Goal: Check status: Check status

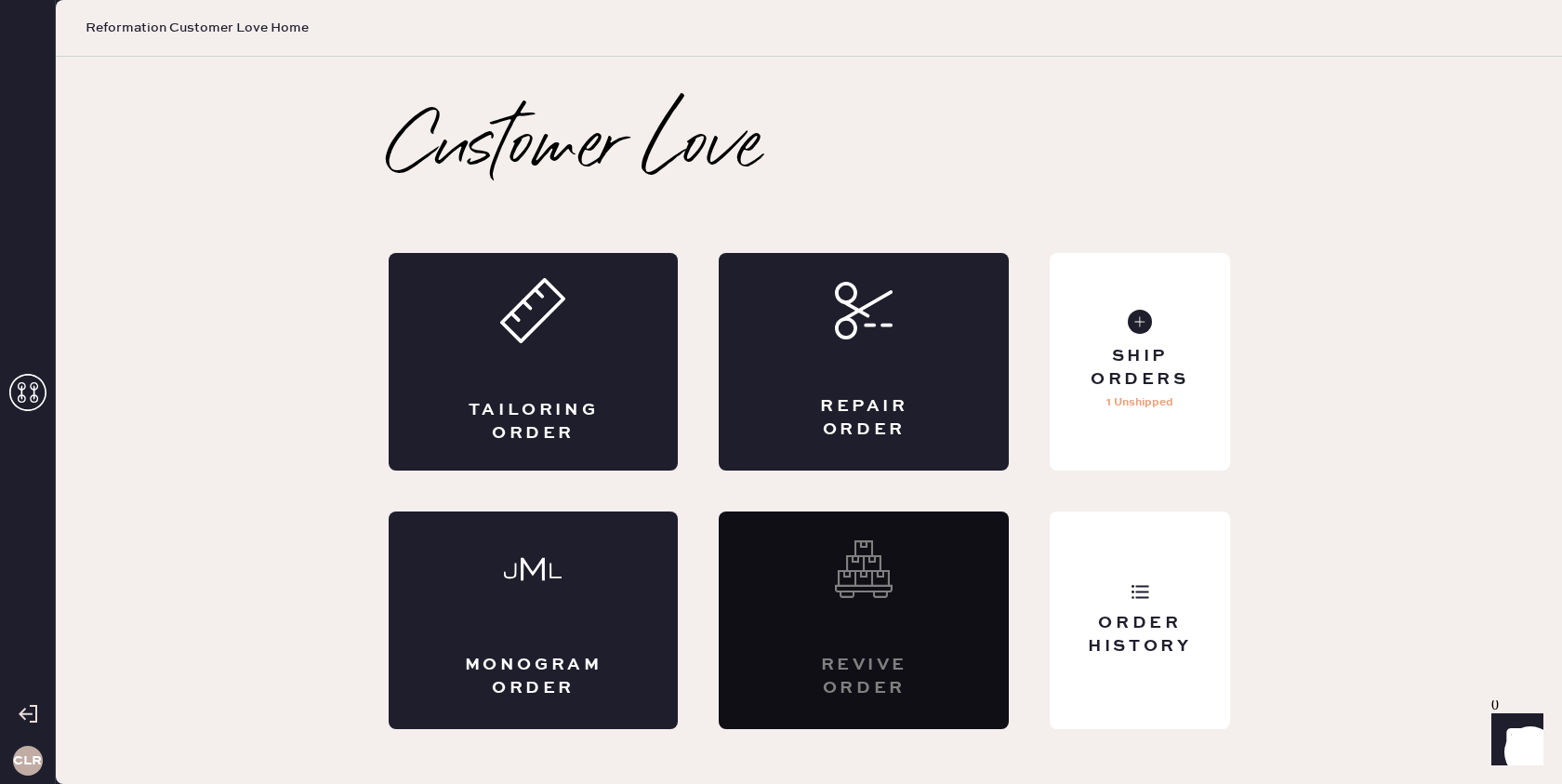
click at [23, 384] on icon at bounding box center [27, 392] width 37 height 37
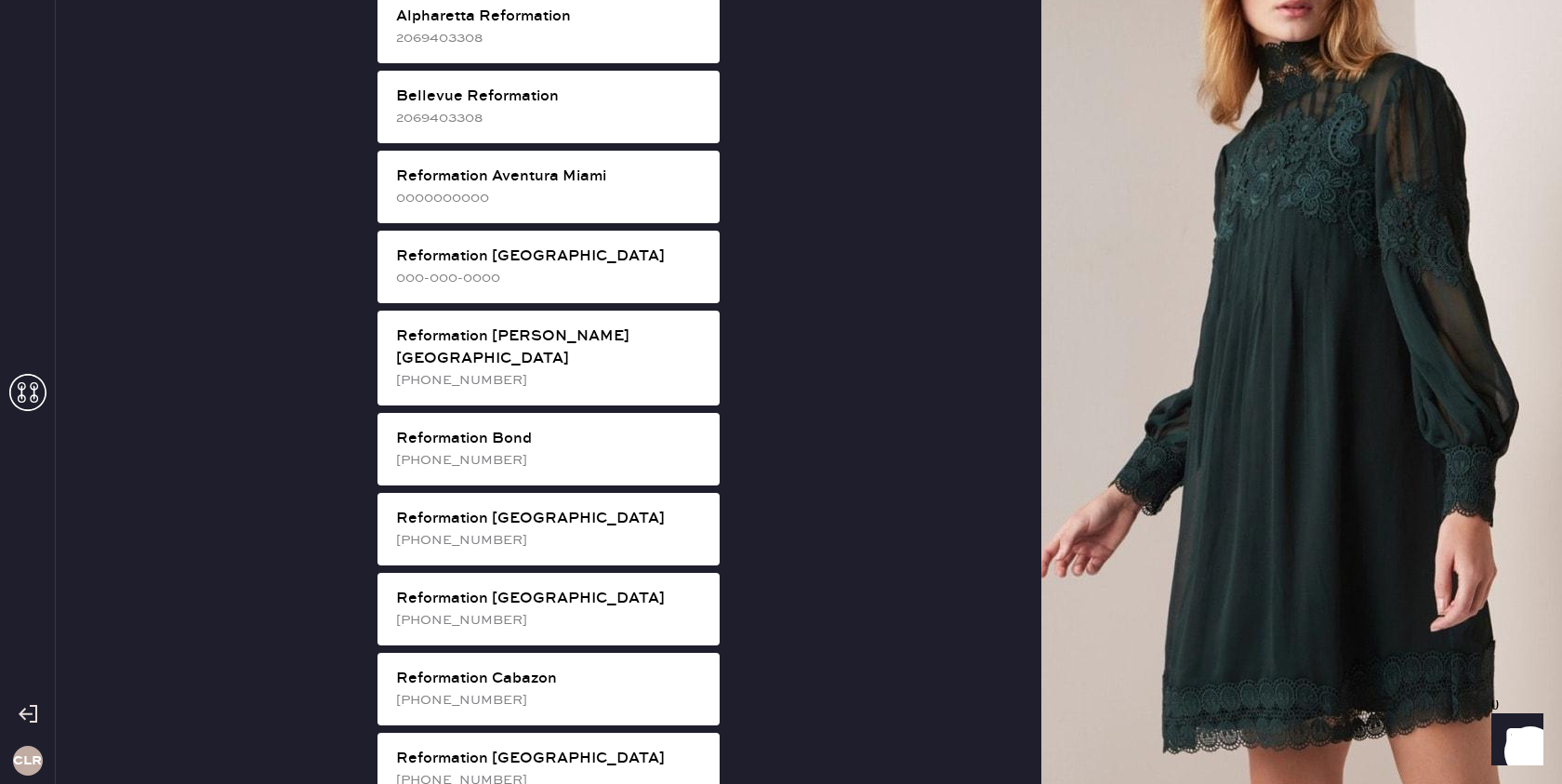
scroll to position [2131, 0]
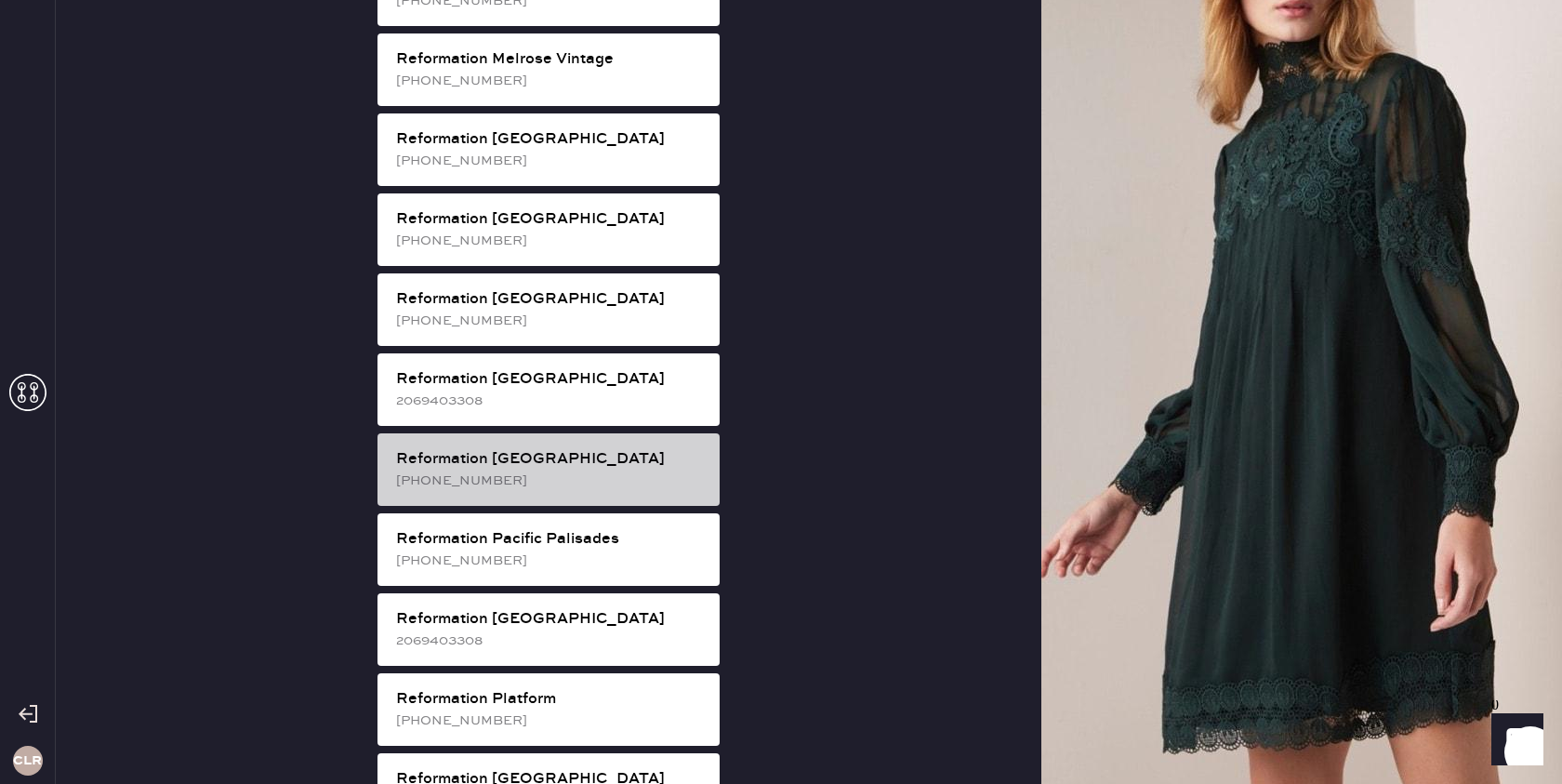
click at [582, 448] on div "Reformation [GEOGRAPHIC_DATA]" at bounding box center [550, 459] width 309 height 22
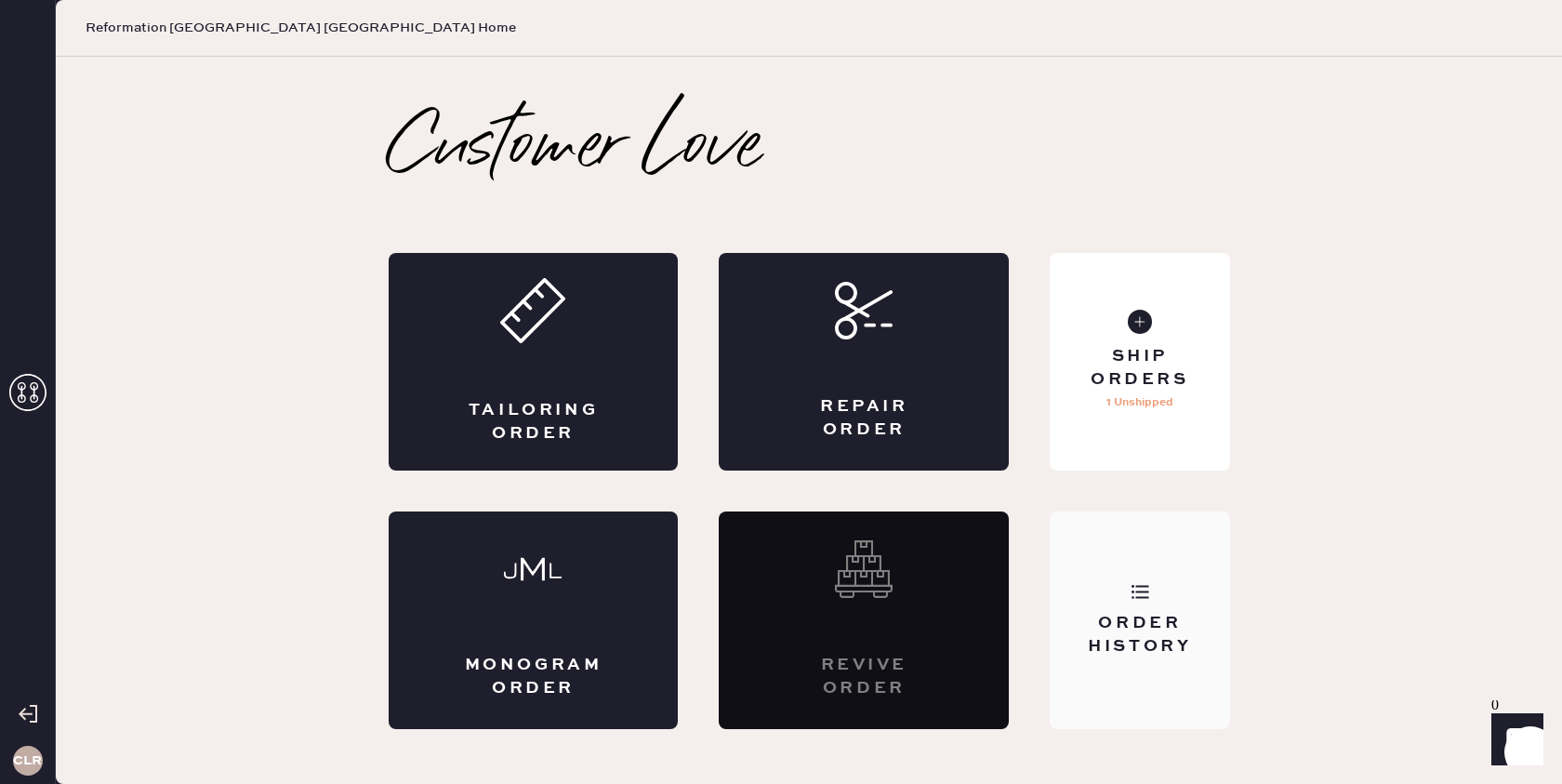
click at [1124, 604] on div "Order History" at bounding box center [1139, 620] width 179 height 218
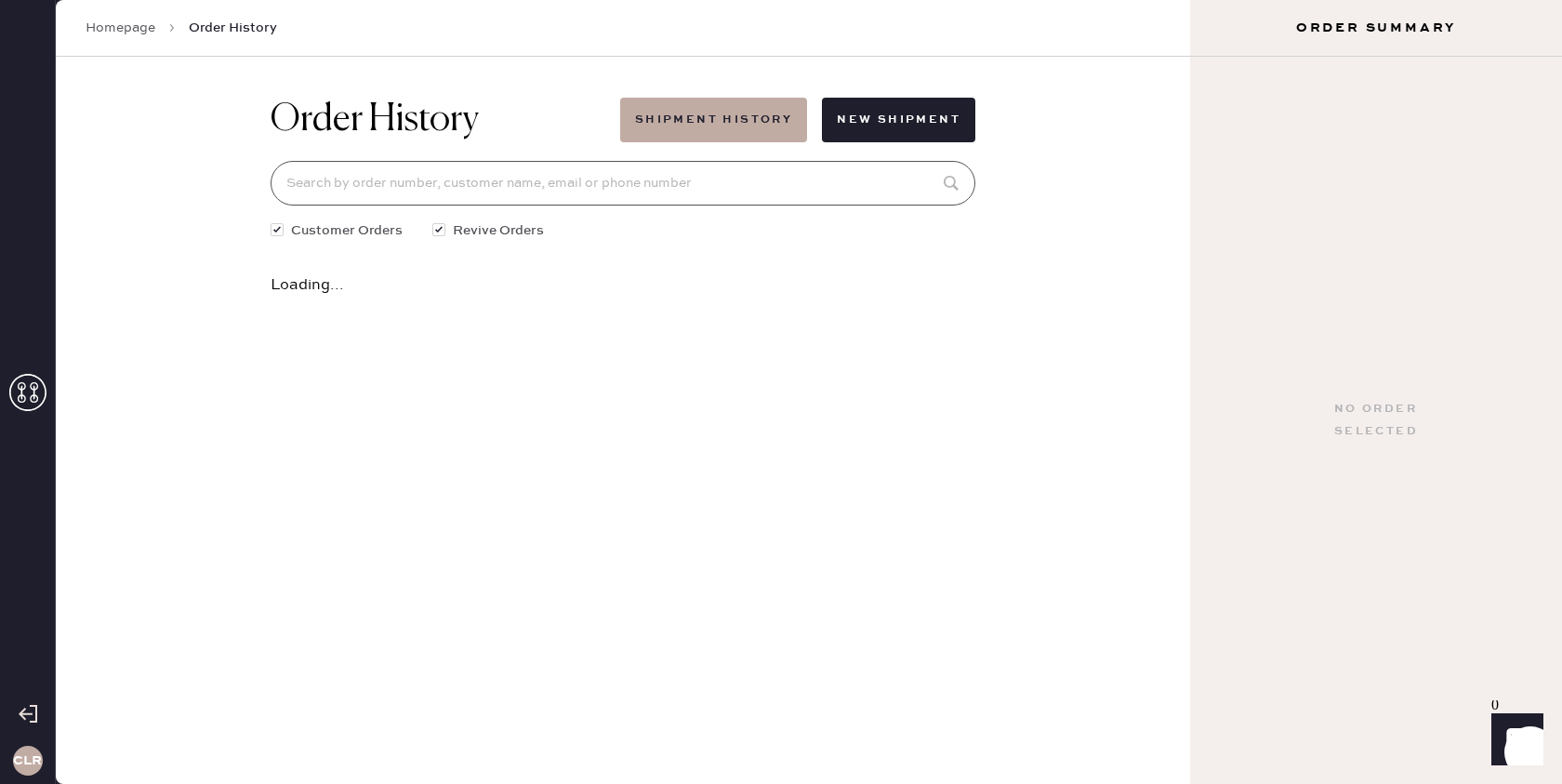
click at [751, 192] on input at bounding box center [623, 183] width 705 height 45
paste input "[EMAIL_ADDRESS][DOMAIN_NAME]"
type input "[EMAIL_ADDRESS][DOMAIN_NAME]"
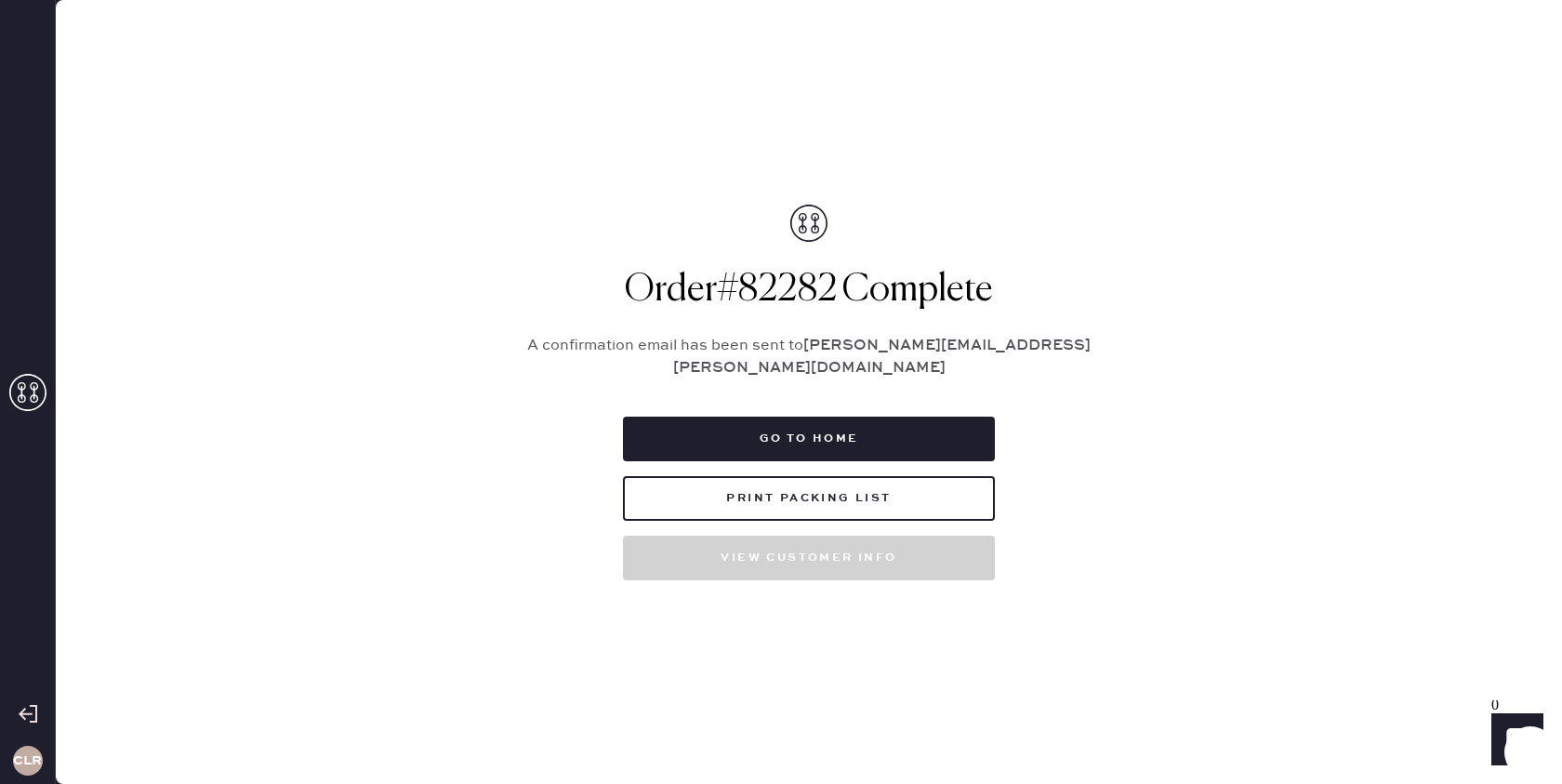
click at [46, 390] on div "CLR" at bounding box center [28, 392] width 56 height 784
click at [36, 390] on icon at bounding box center [27, 392] width 37 height 37
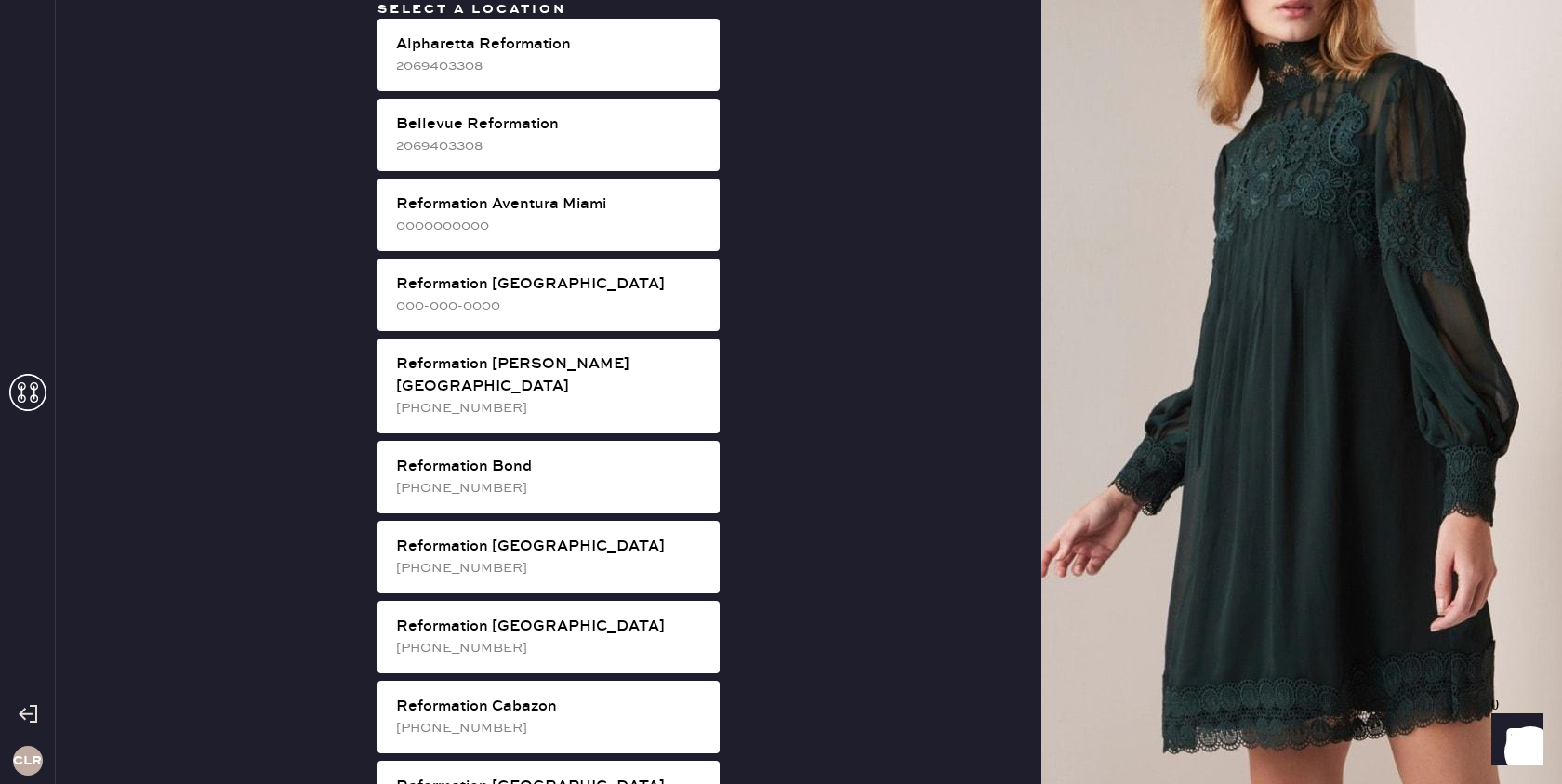
click at [18, 392] on icon at bounding box center [27, 392] width 37 height 37
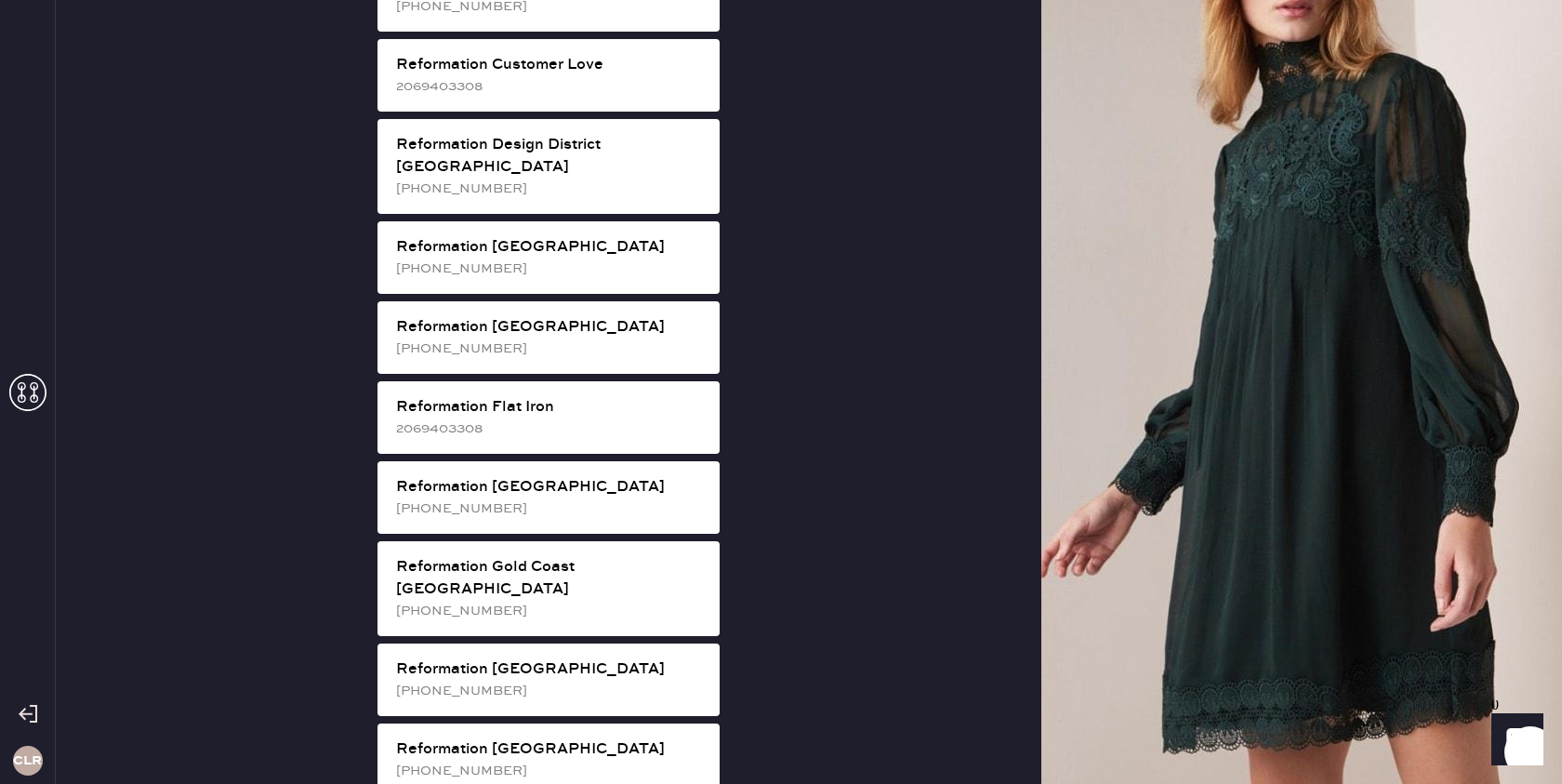
scroll to position [981, 0]
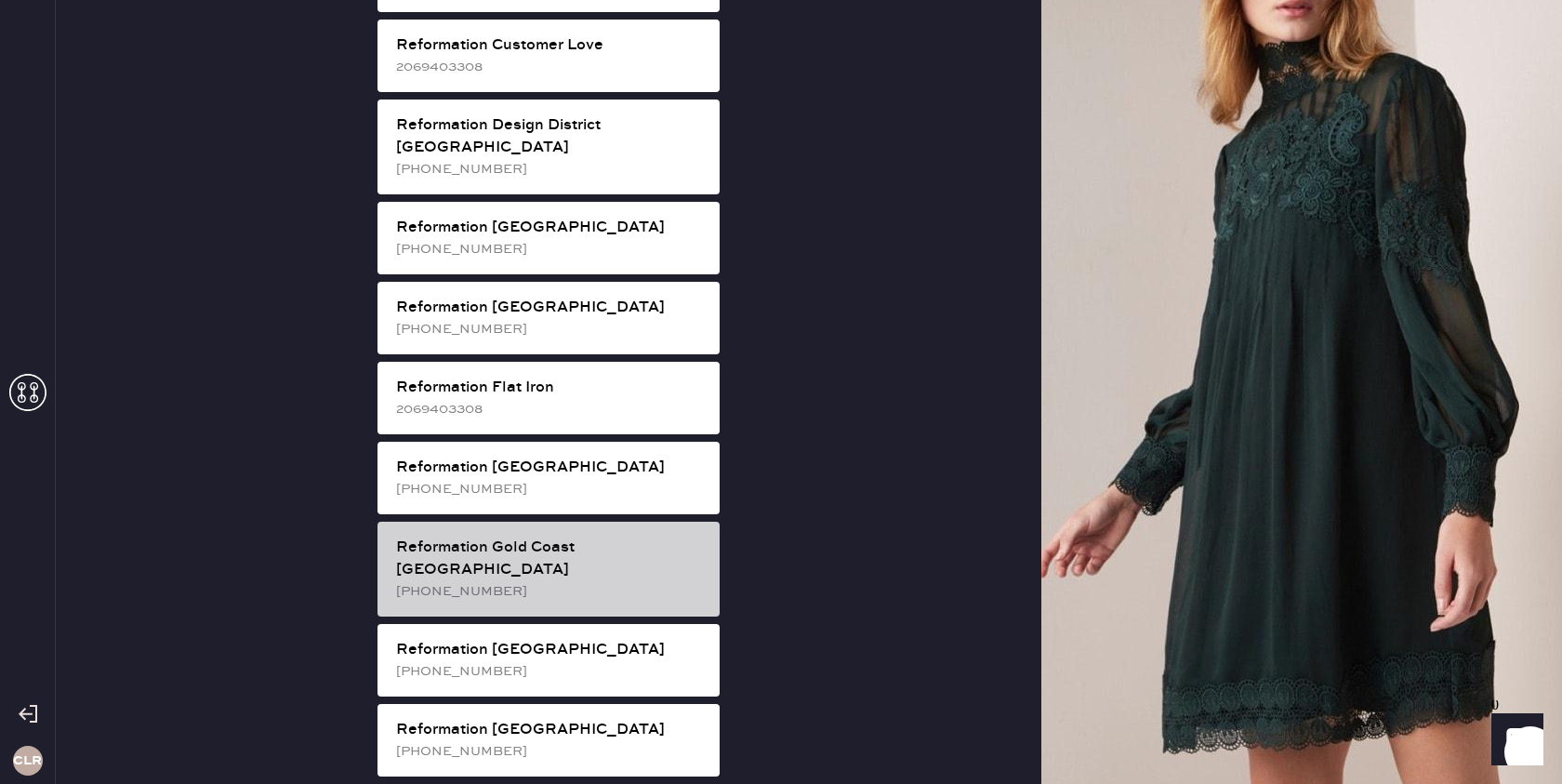
click at [609, 536] on div "Reformation Gold Coast [GEOGRAPHIC_DATA]" at bounding box center [550, 558] width 309 height 45
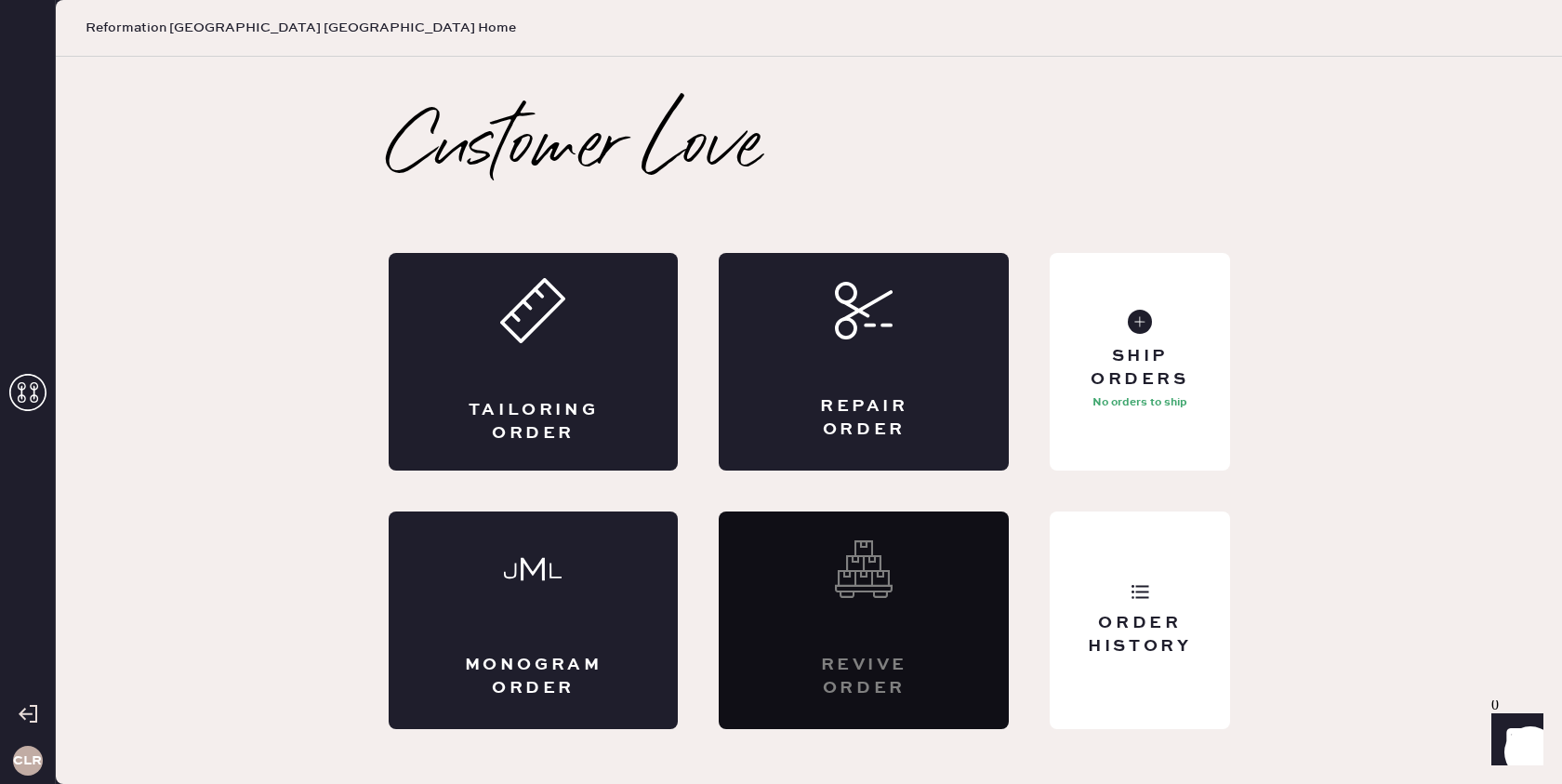
scroll to position [0, 0]
click at [1158, 605] on div "Order History" at bounding box center [1139, 620] width 179 height 218
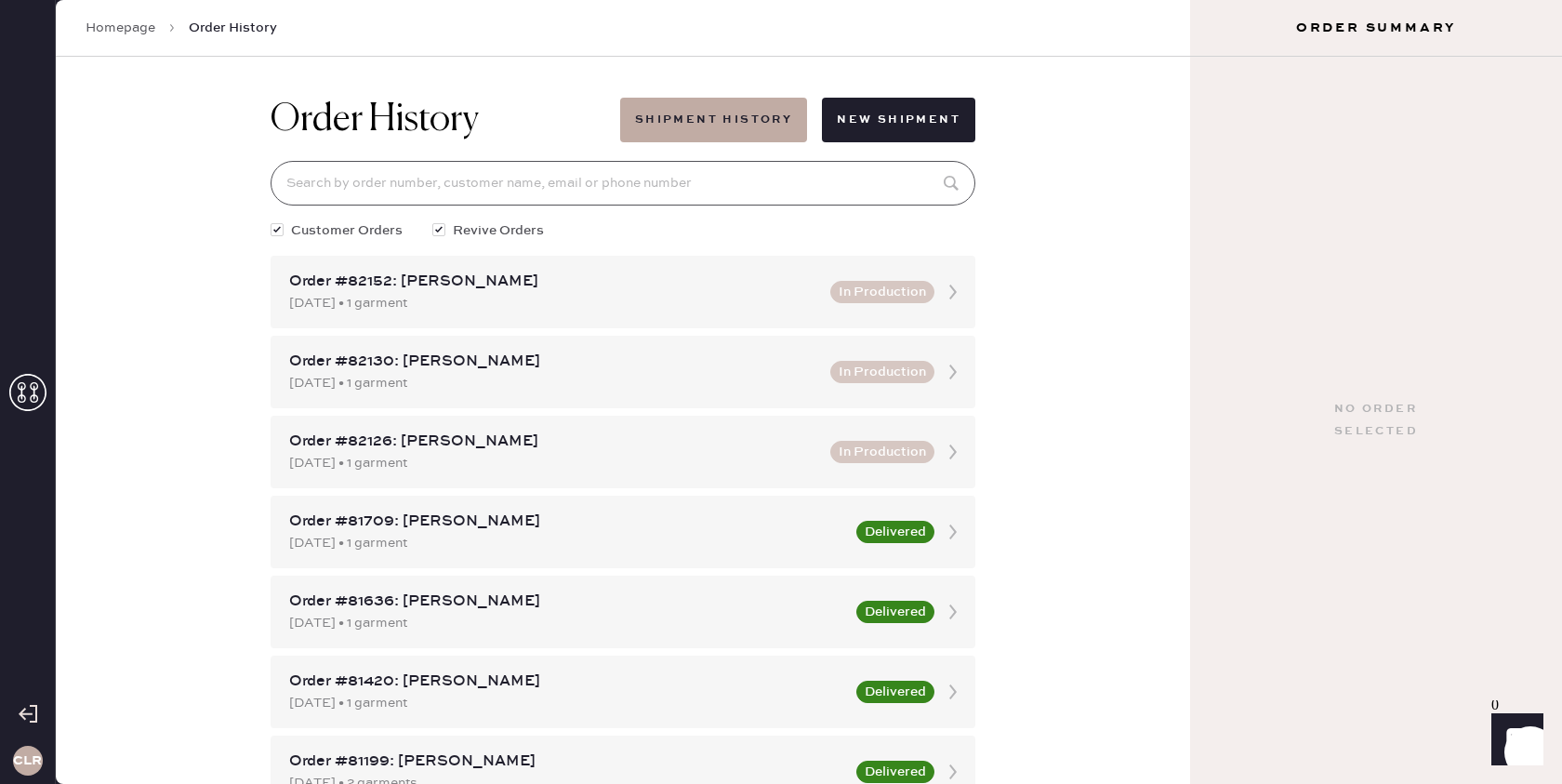
click at [696, 167] on input at bounding box center [623, 183] width 705 height 45
paste input "[EMAIL_ADDRESS][DOMAIN_NAME]"
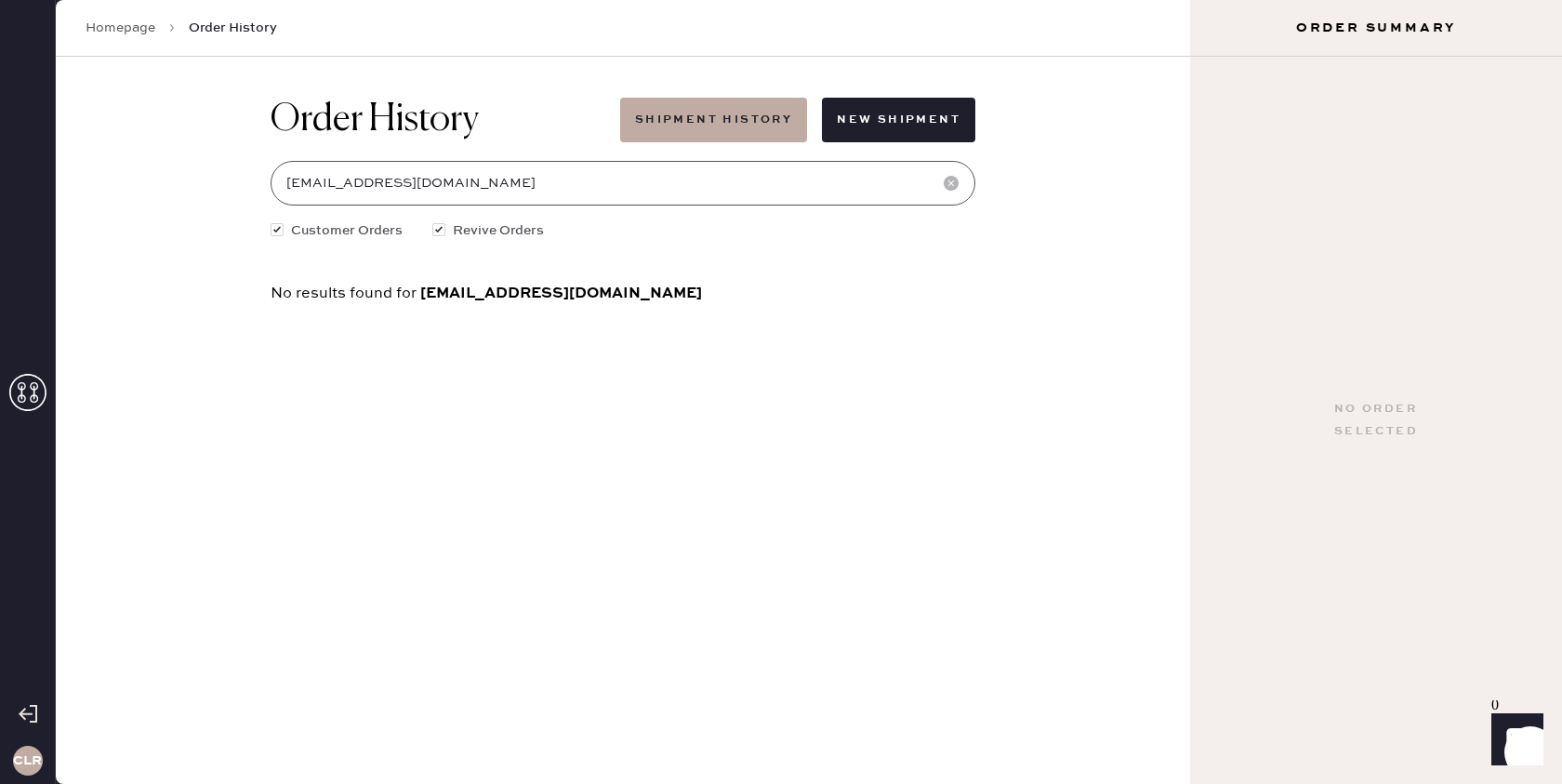
click at [589, 190] on input "[EMAIL_ADDRESS][DOMAIN_NAME]" at bounding box center [623, 183] width 705 height 45
click at [586, 188] on input "[EMAIL_ADDRESS][DOMAIN_NAME]" at bounding box center [623, 183] width 705 height 45
click at [585, 188] on input "[EMAIL_ADDRESS][DOMAIN_NAME]" at bounding box center [623, 183] width 705 height 45
click at [584, 187] on input "[EMAIL_ADDRESS][DOMAIN_NAME]" at bounding box center [623, 183] width 705 height 45
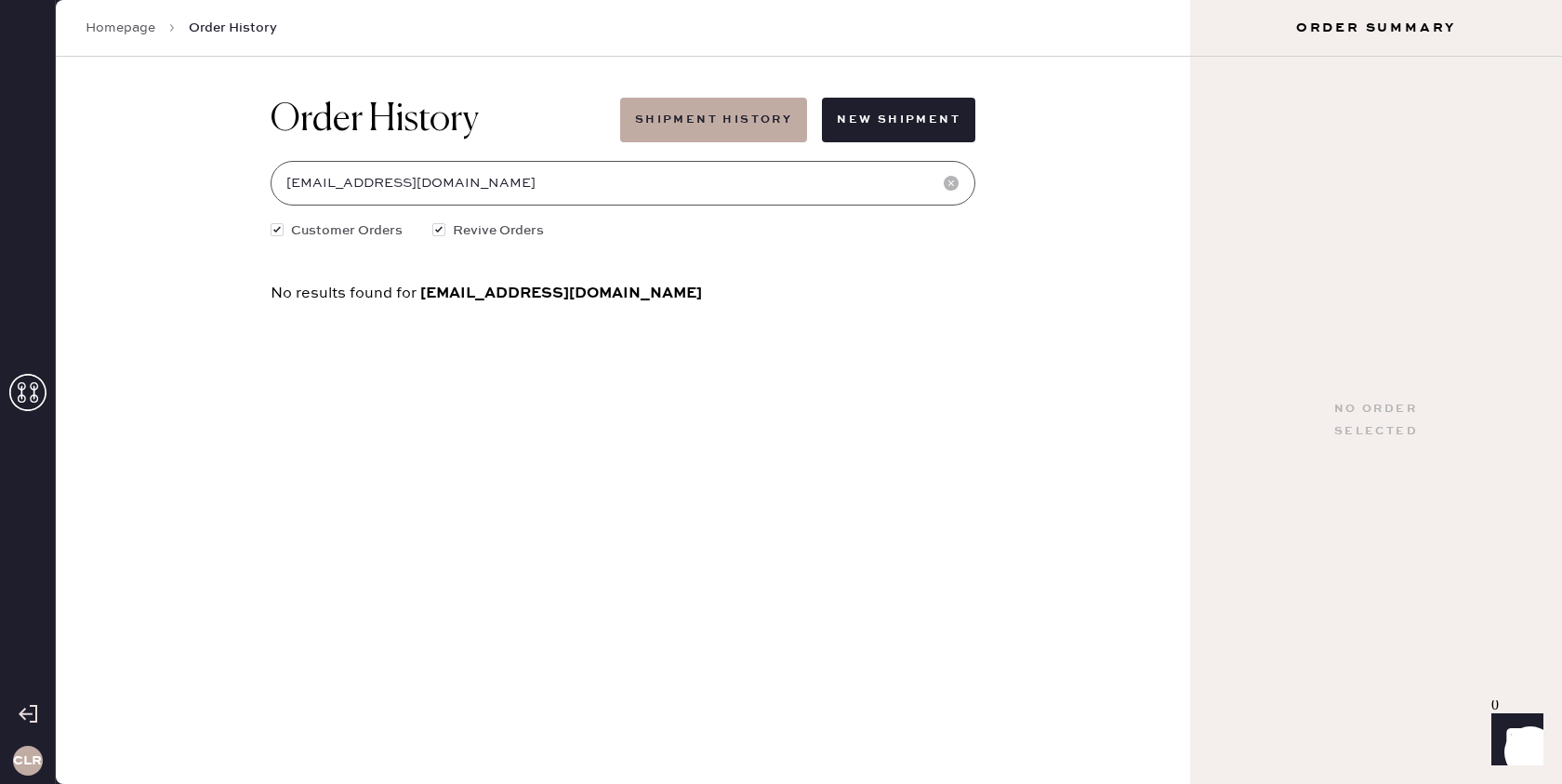
click at [584, 187] on input "[EMAIL_ADDRESS][DOMAIN_NAME]" at bounding box center [623, 183] width 705 height 45
paste input "[PERSON_NAME]"
type input "[PERSON_NAME]"
click at [33, 390] on use at bounding box center [27, 392] width 37 height 37
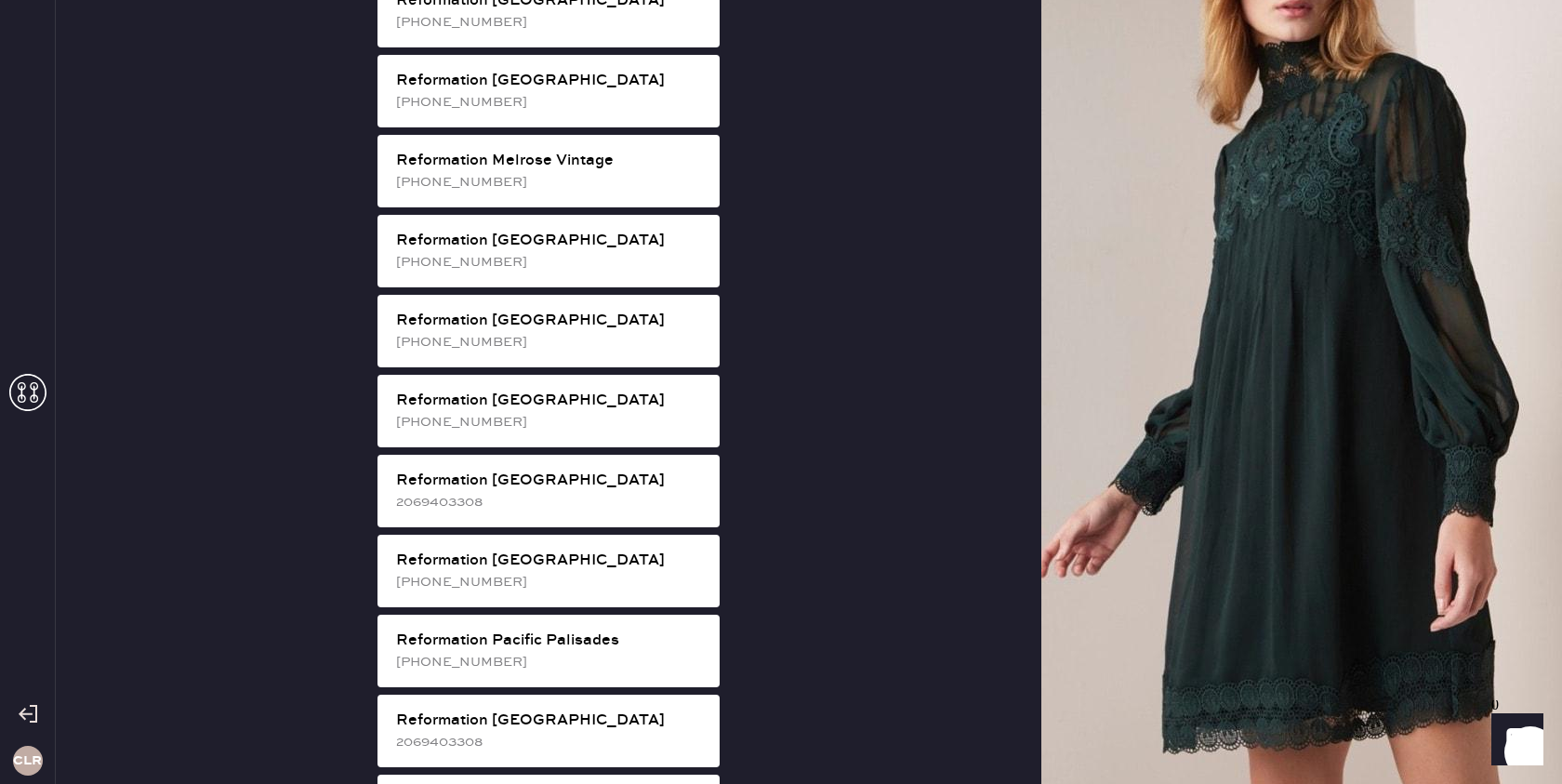
scroll to position [2035, 0]
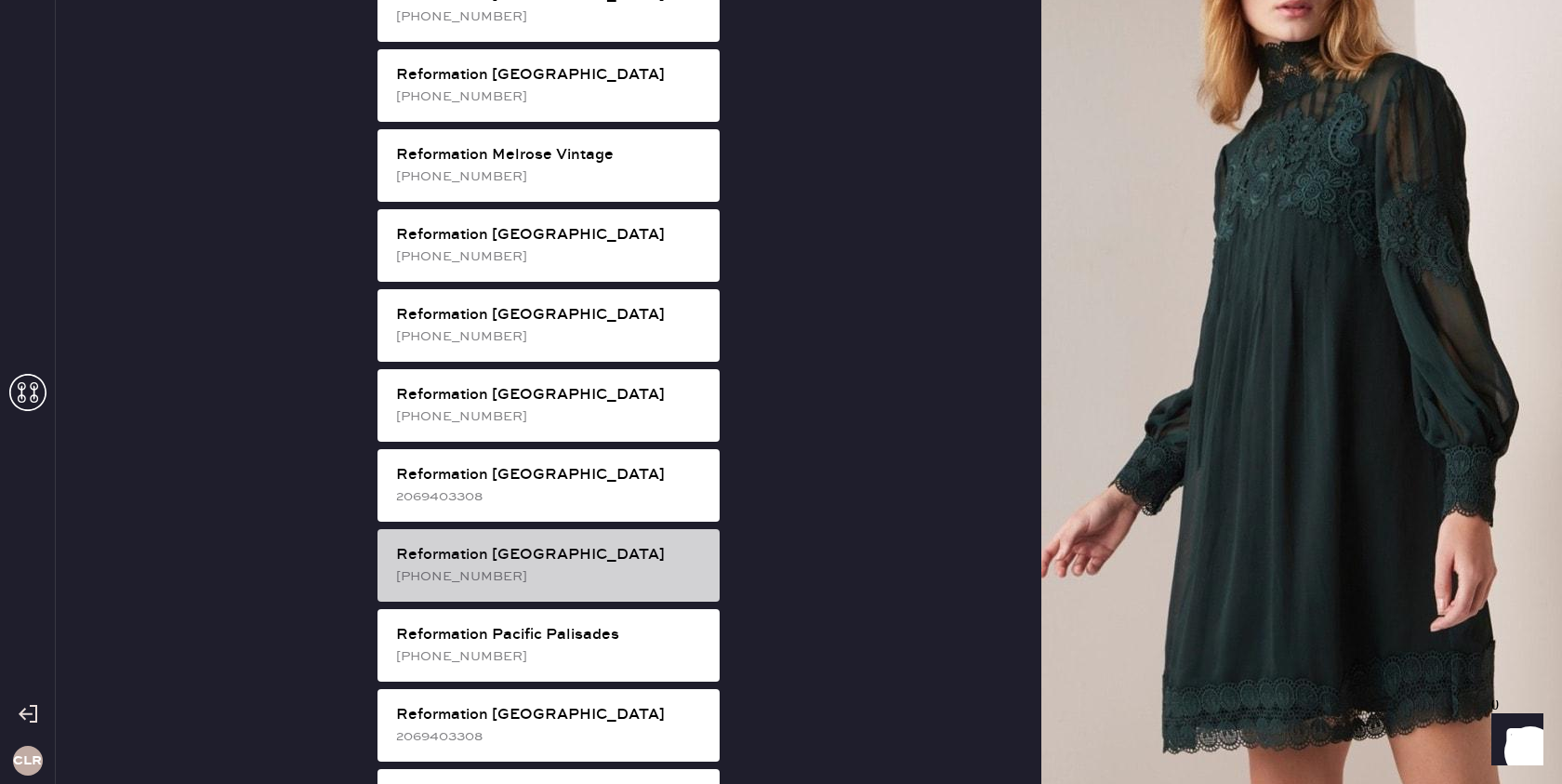
click at [615, 544] on div "Reformation [GEOGRAPHIC_DATA]" at bounding box center [550, 555] width 309 height 22
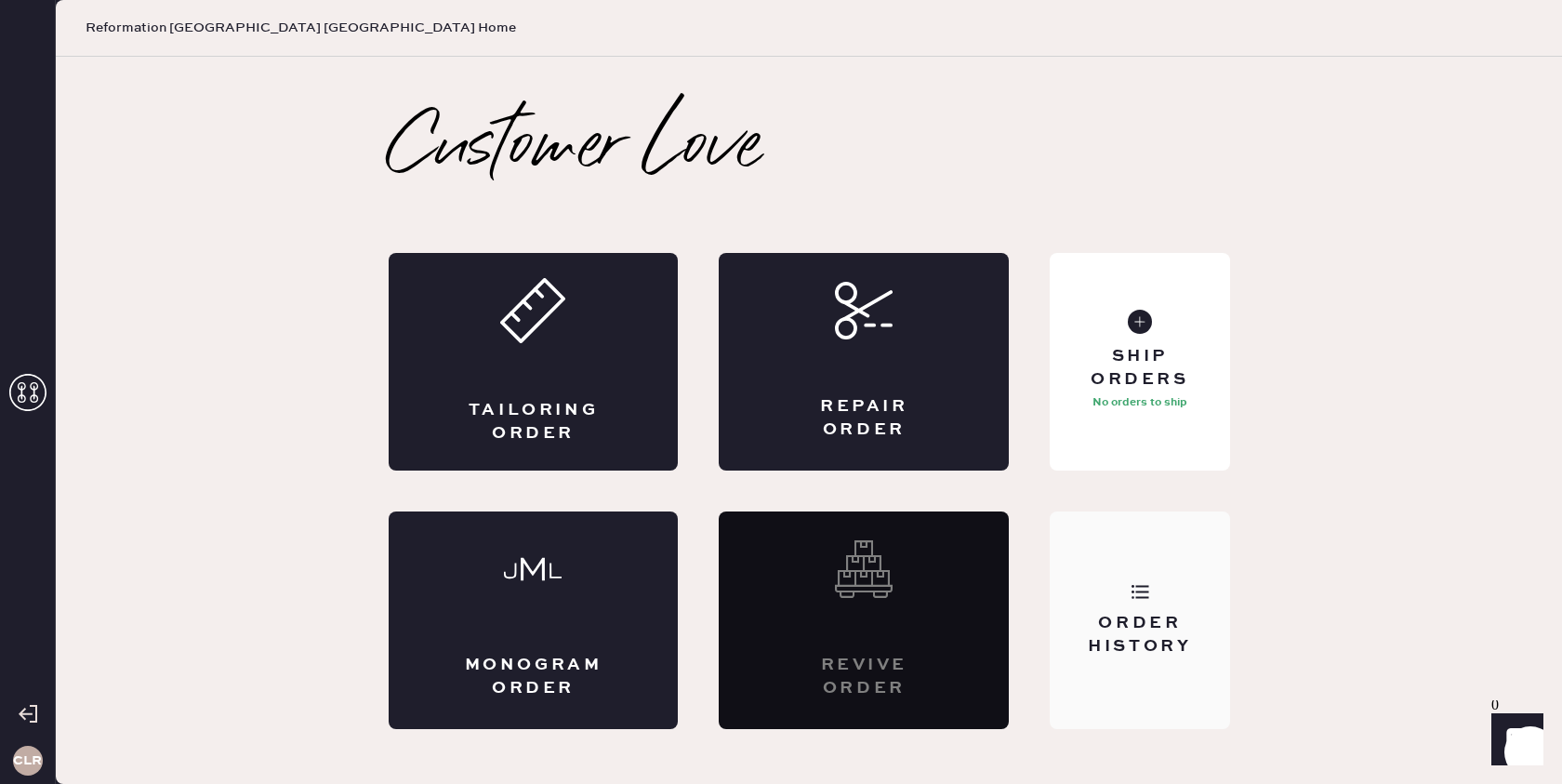
click at [1143, 584] on icon at bounding box center [1140, 591] width 19 height 19
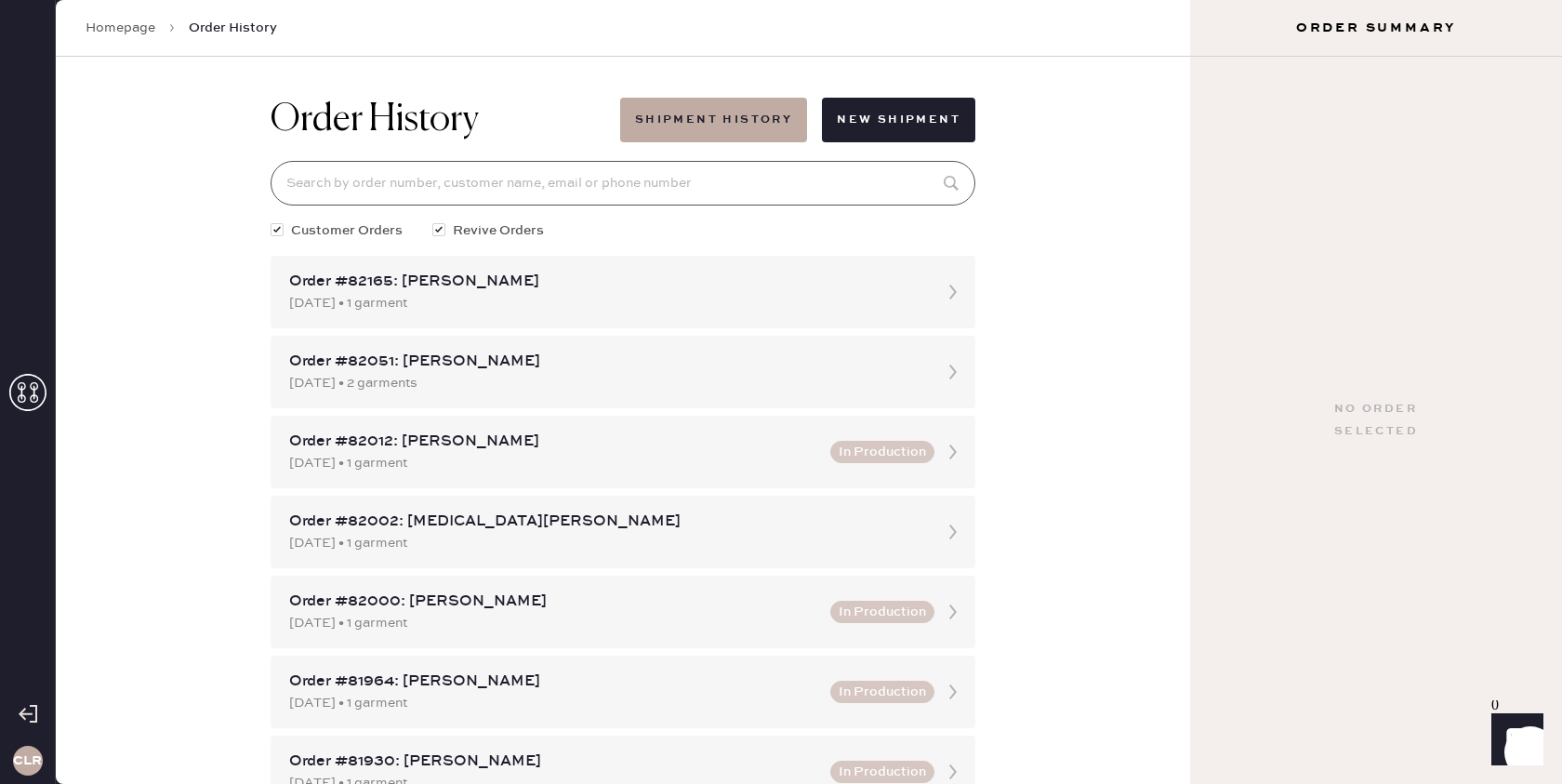
click at [656, 186] on input at bounding box center [623, 183] width 705 height 45
paste input "[PERSON_NAME]"
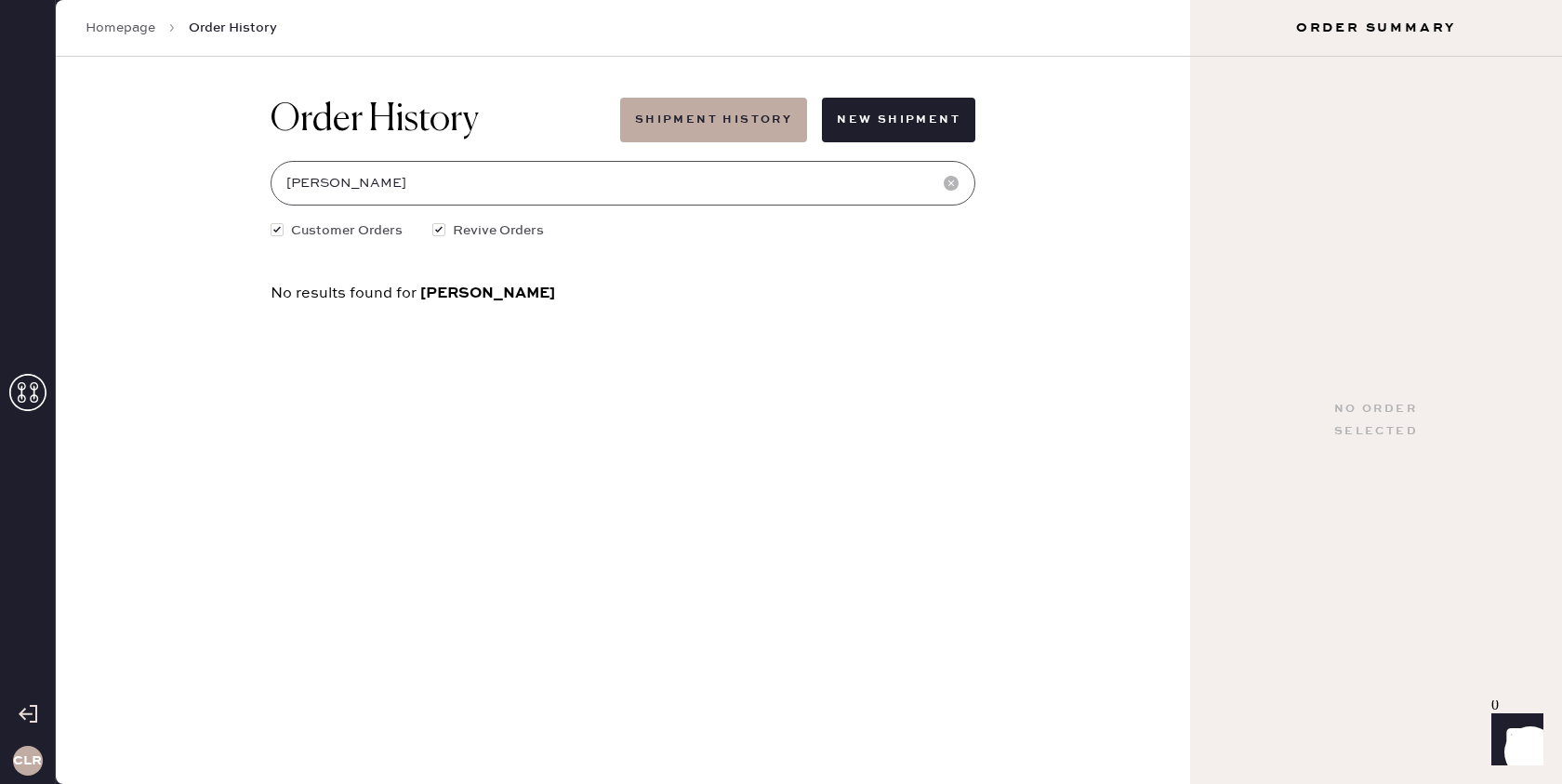
type input "[PERSON_NAME]"
click at [460, 190] on input "[PERSON_NAME]" at bounding box center [623, 183] width 705 height 45
click at [144, 26] on link "Homepage" at bounding box center [121, 28] width 70 height 19
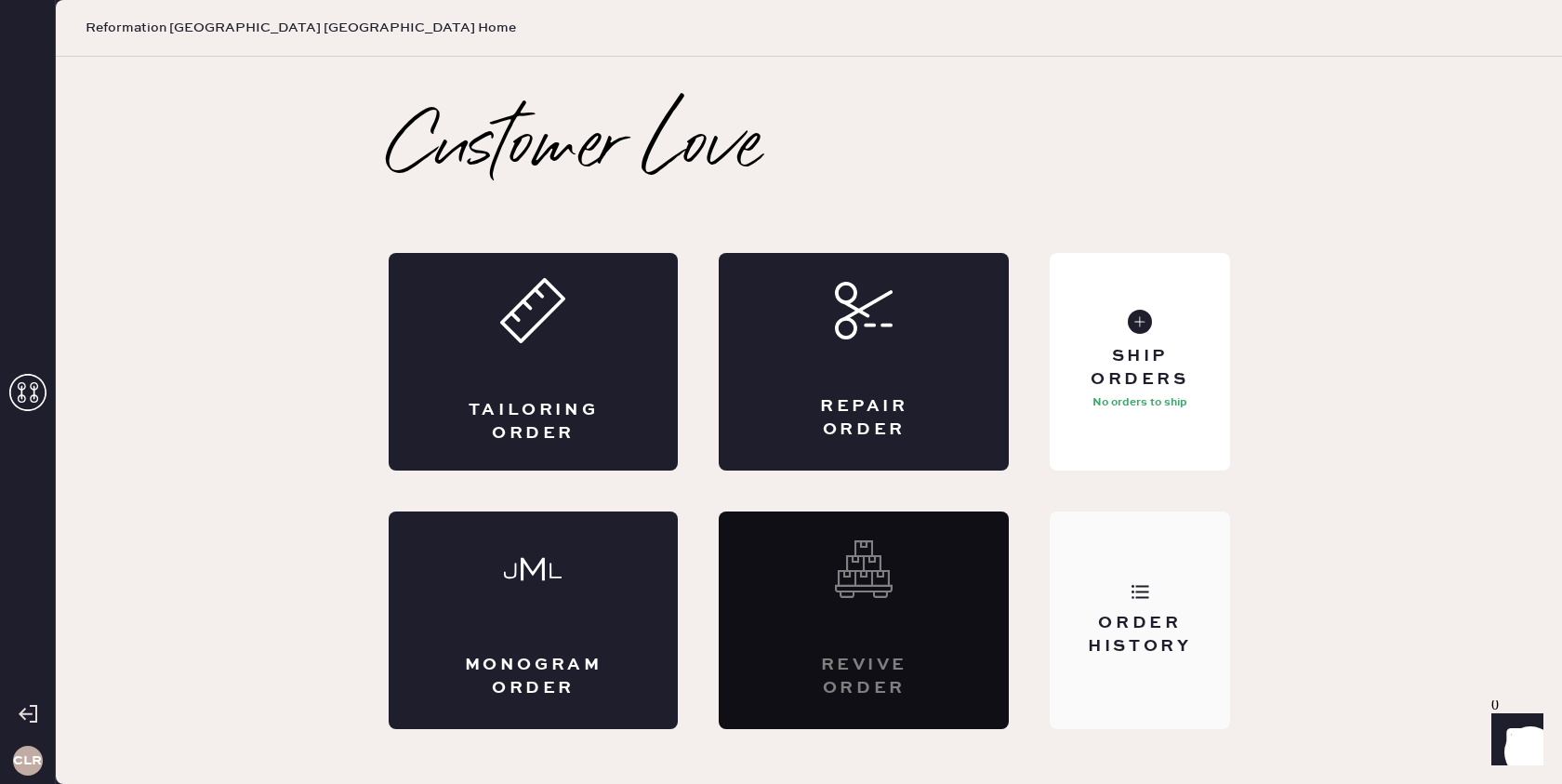
click at [1109, 652] on div "Order History" at bounding box center [1140, 635] width 150 height 46
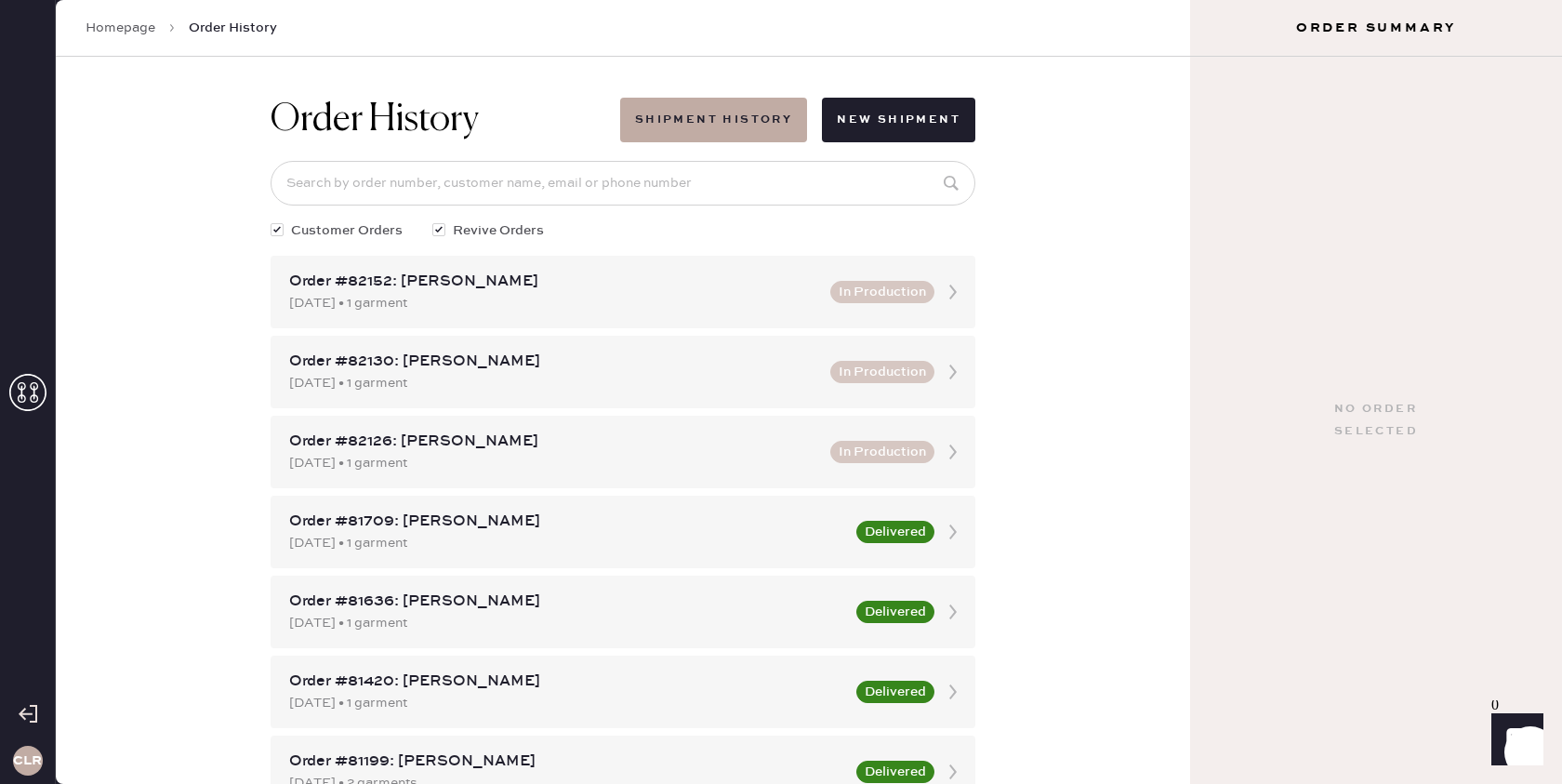
click at [128, 32] on link "Homepage" at bounding box center [121, 28] width 70 height 19
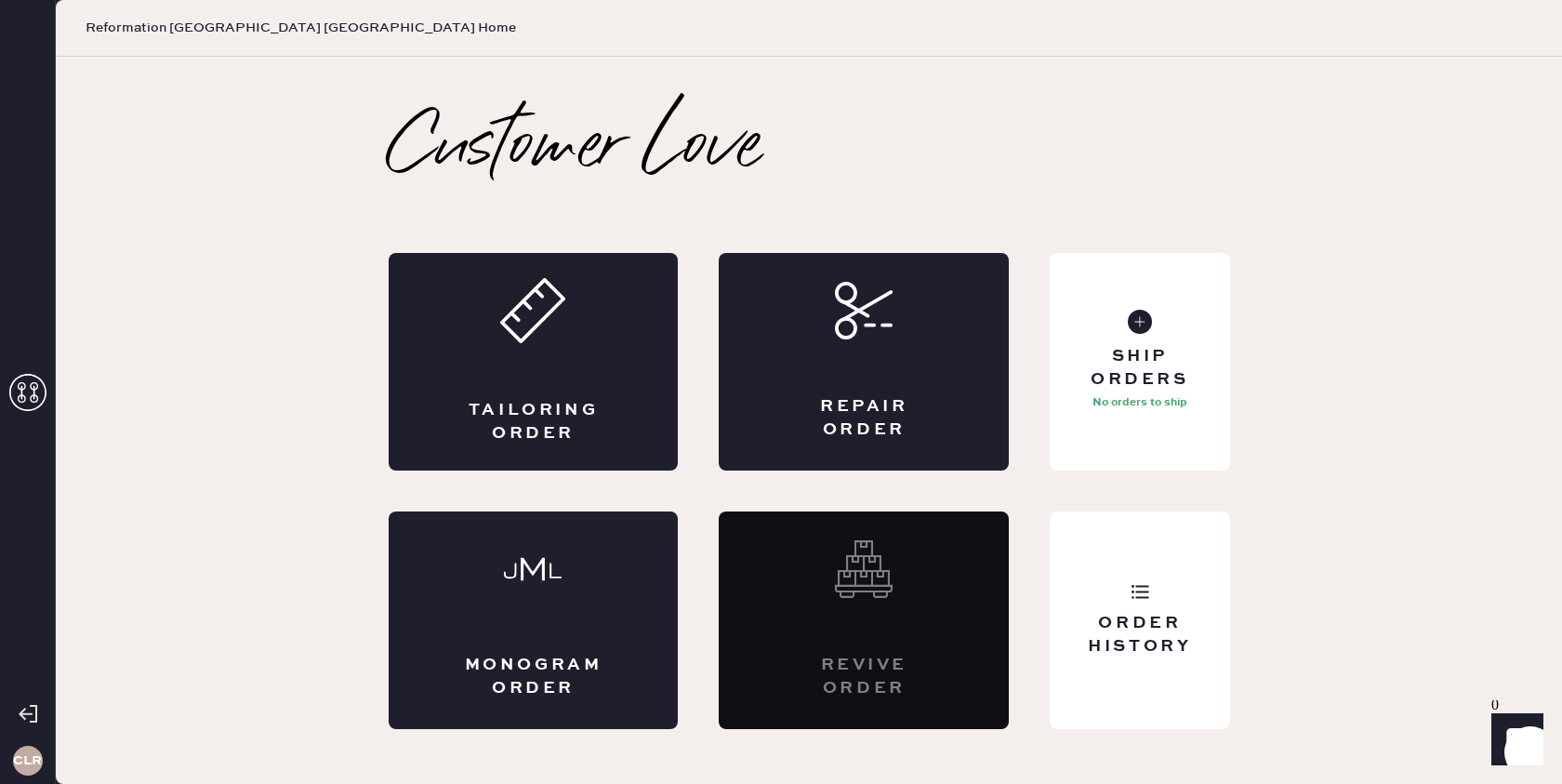
click at [29, 393] on icon at bounding box center [27, 392] width 37 height 37
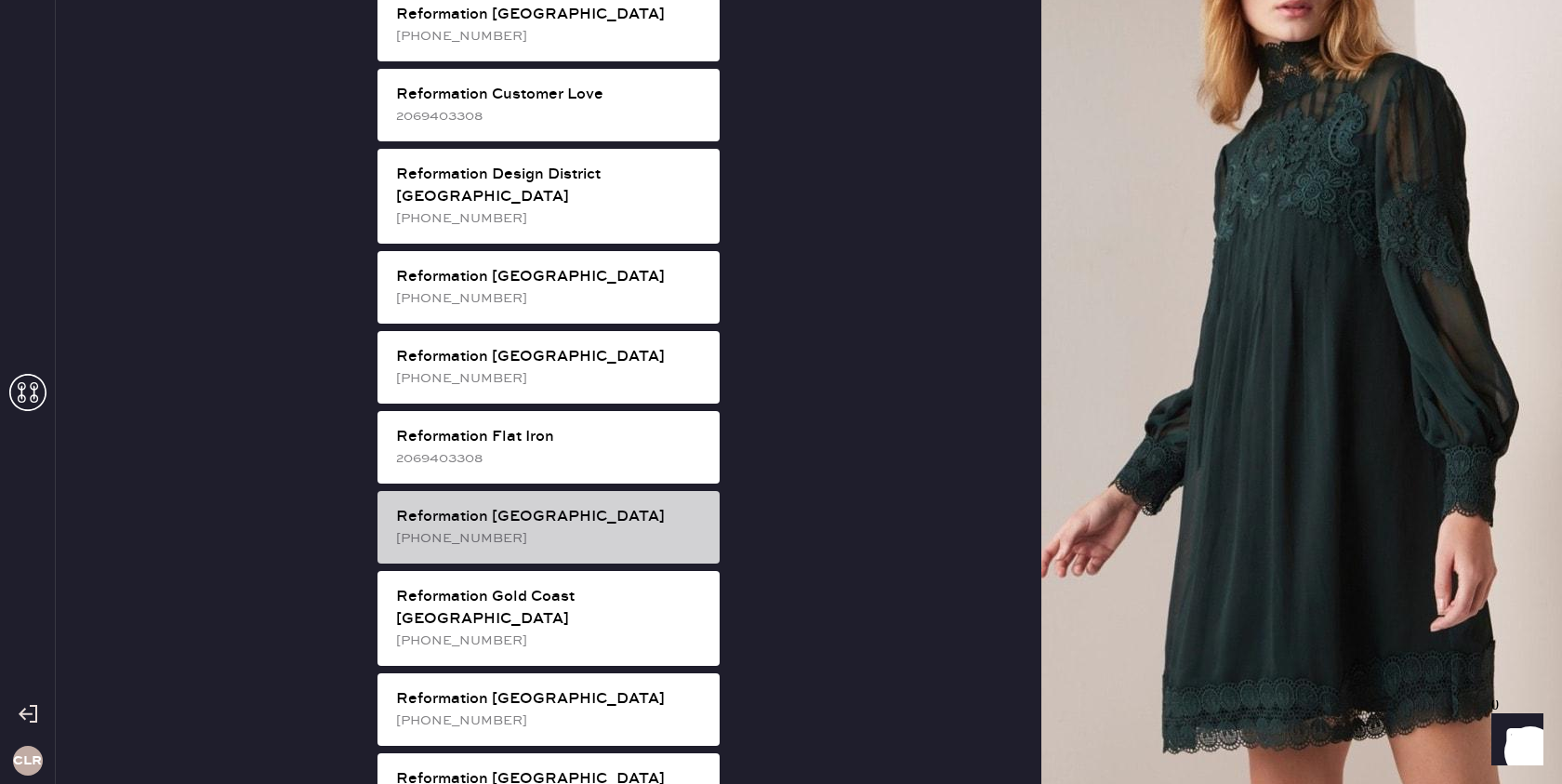
scroll to position [931, 0]
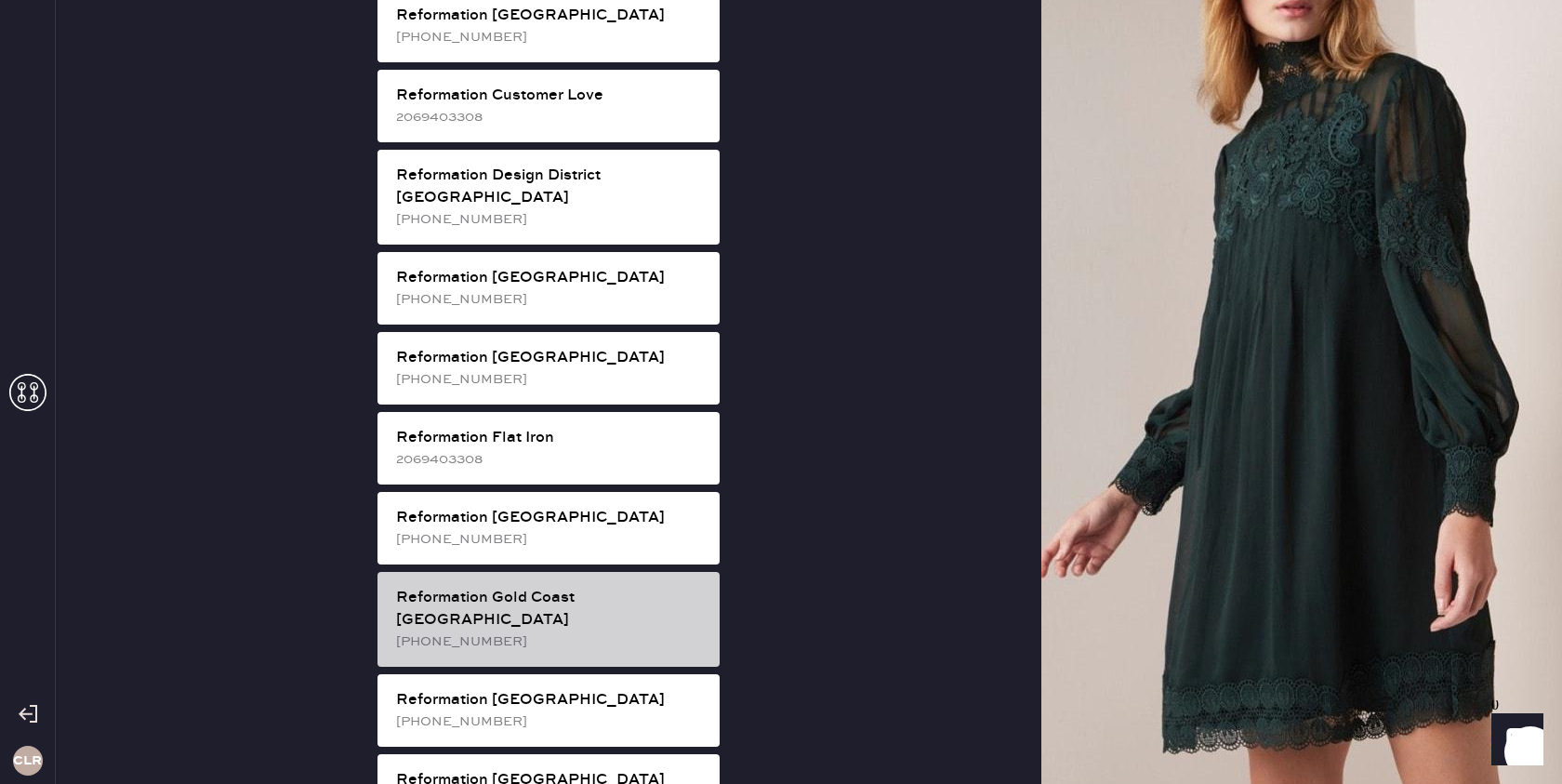
click at [580, 587] on div "Reformation Gold Coast [GEOGRAPHIC_DATA]" at bounding box center [550, 609] width 309 height 45
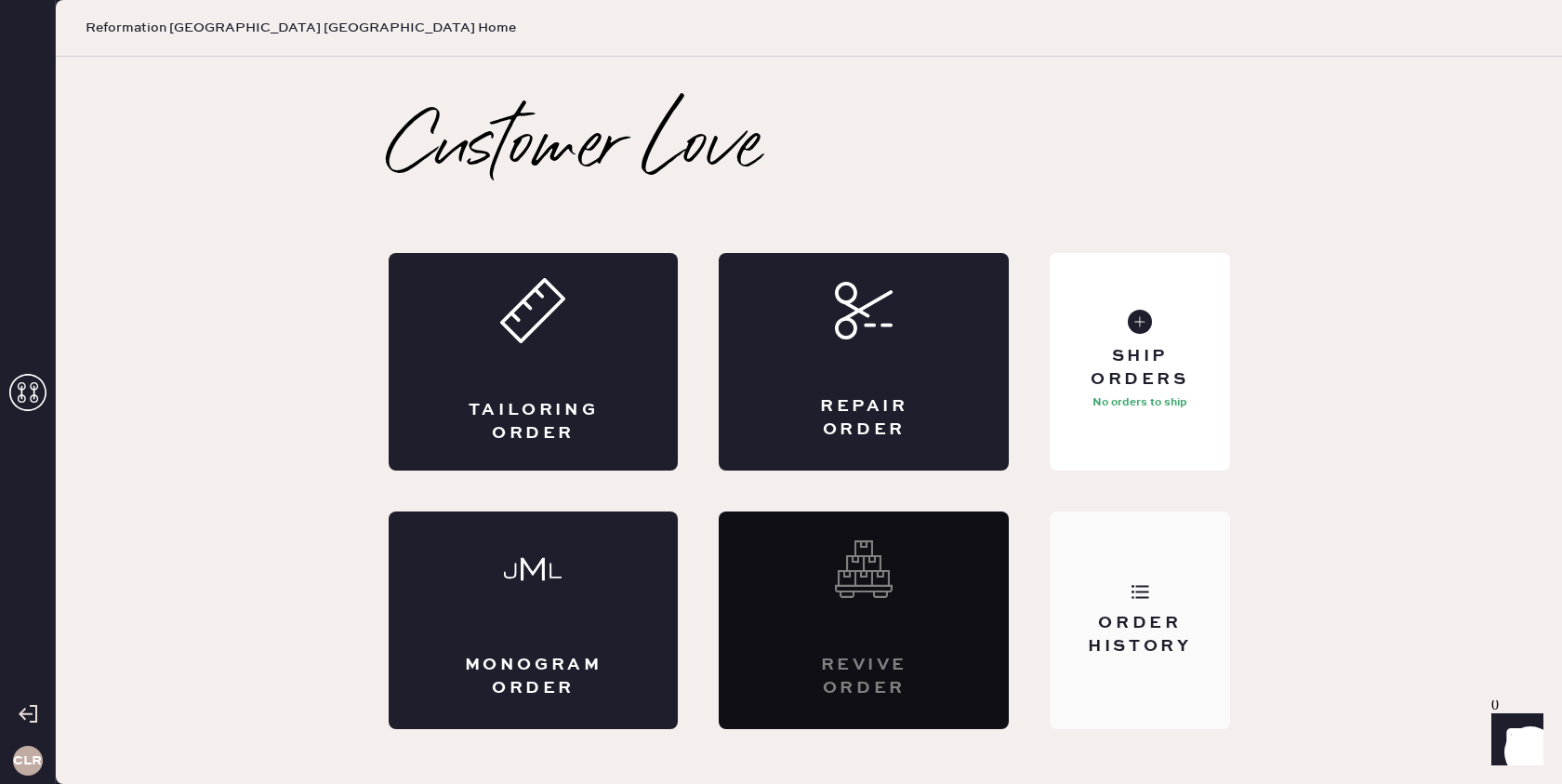
click at [1132, 578] on div "Order History" at bounding box center [1139, 620] width 179 height 218
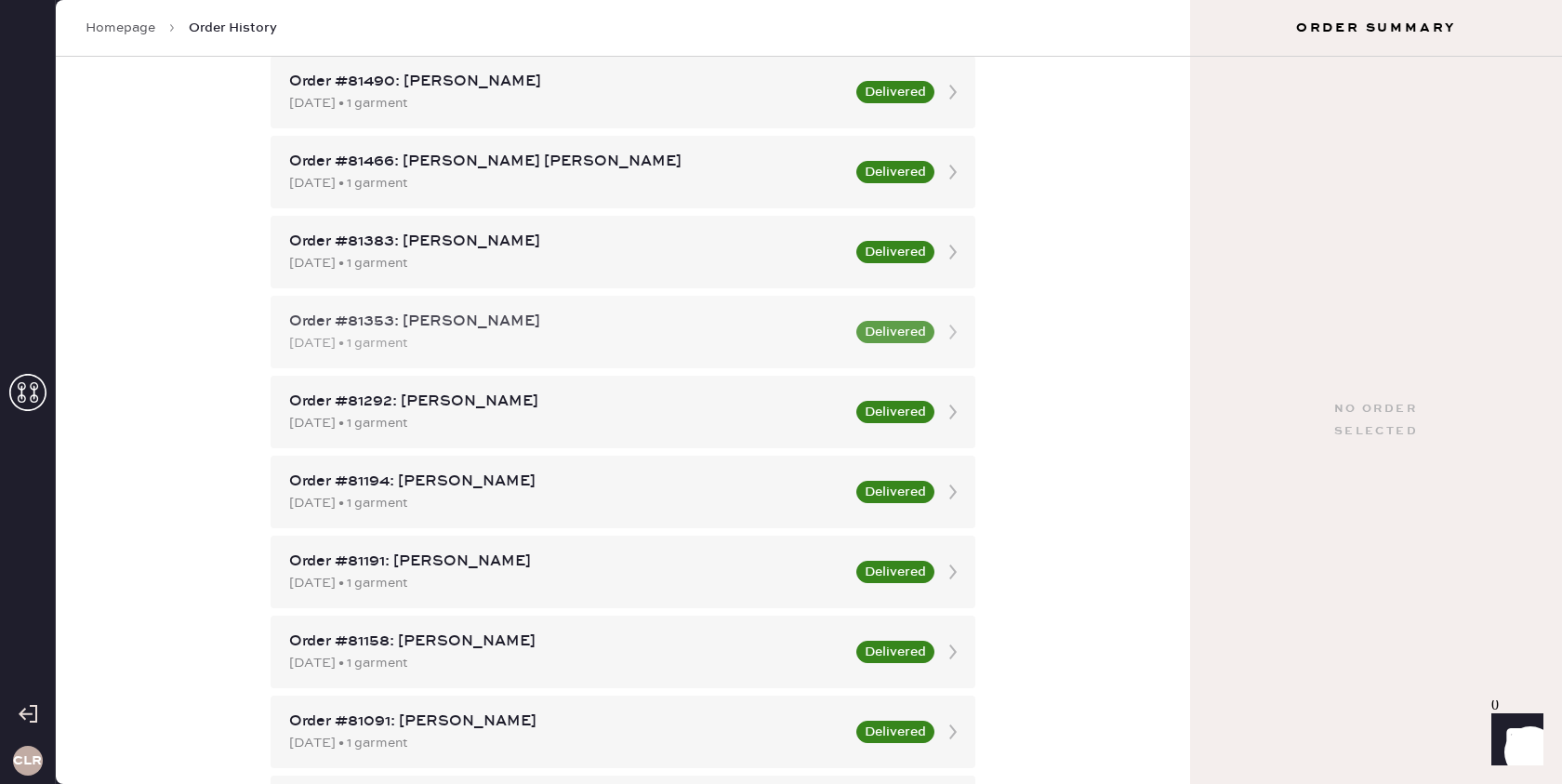
scroll to position [1095, 0]
